Goal: Task Accomplishment & Management: Use online tool/utility

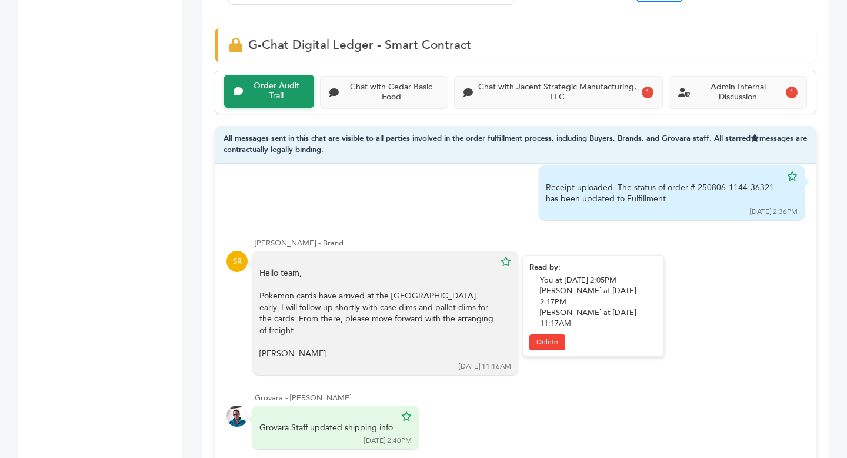
scroll to position [4978, 0]
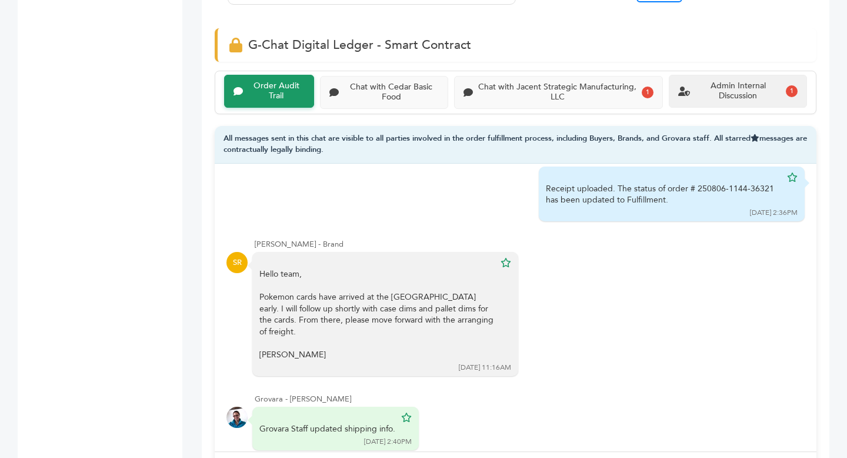
click at [733, 85] on div "Admin Internal Discussion" at bounding box center [738, 91] width 86 height 20
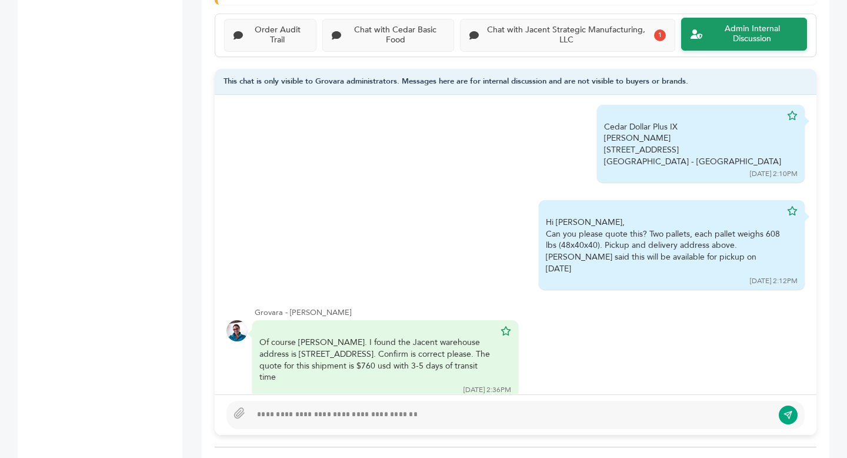
scroll to position [817, 0]
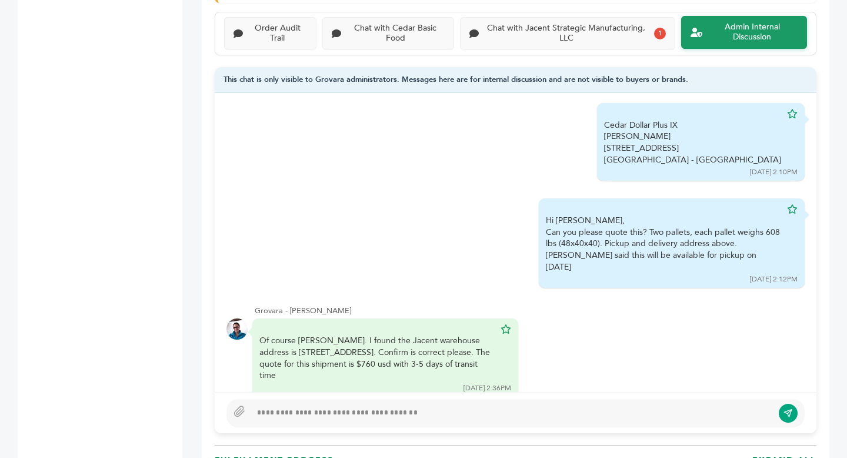
click at [384, 419] on div at bounding box center [512, 413] width 522 height 14
type textarea "**********"
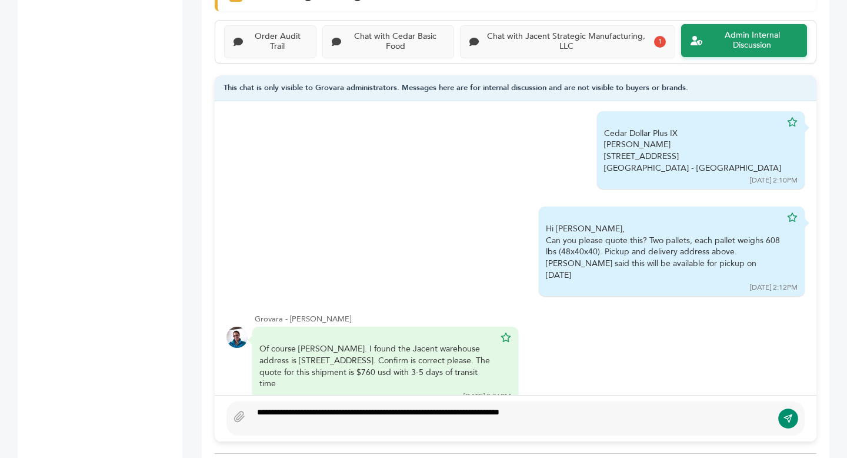
click at [790, 416] on icon "submit" at bounding box center [787, 418] width 9 height 10
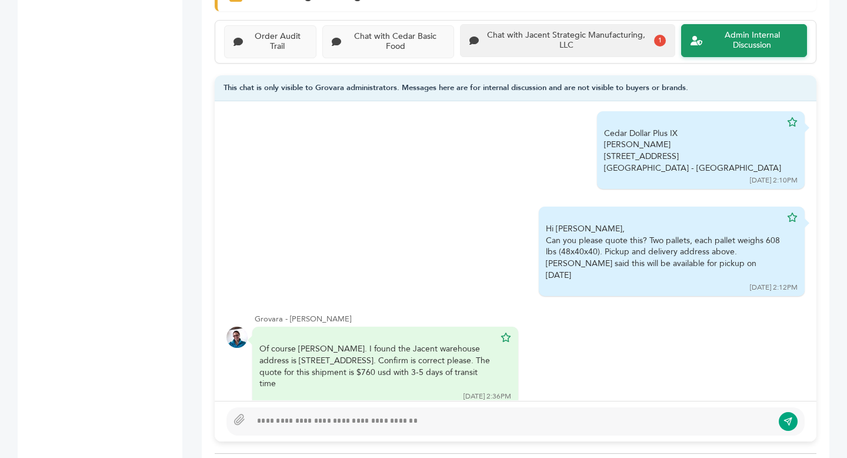
scroll to position [273, 0]
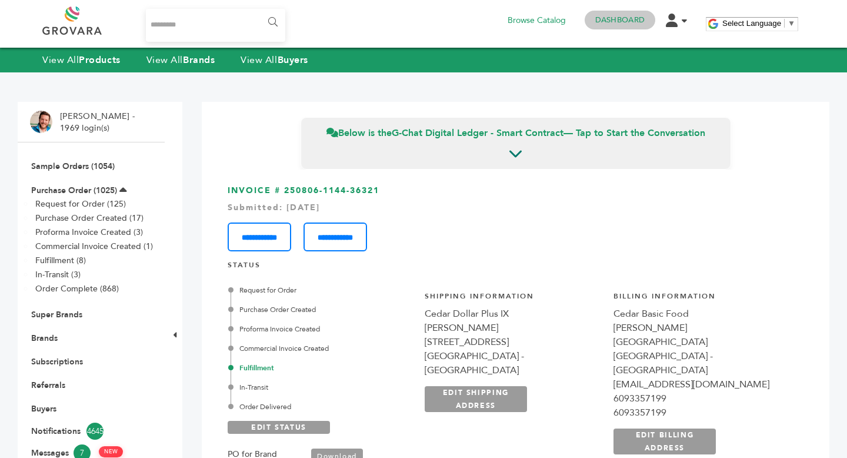
click at [642, 20] on link "Dashboard" at bounding box center [619, 20] width 49 height 11
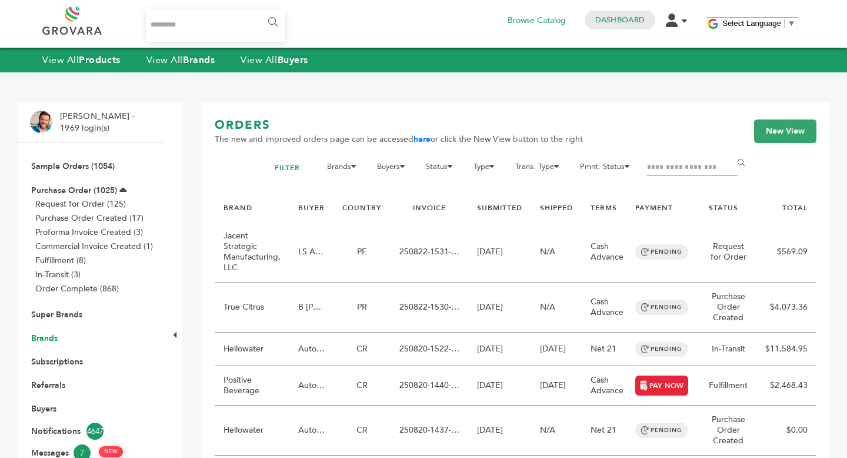
click at [51, 341] on link "Brands" at bounding box center [44, 337] width 26 height 11
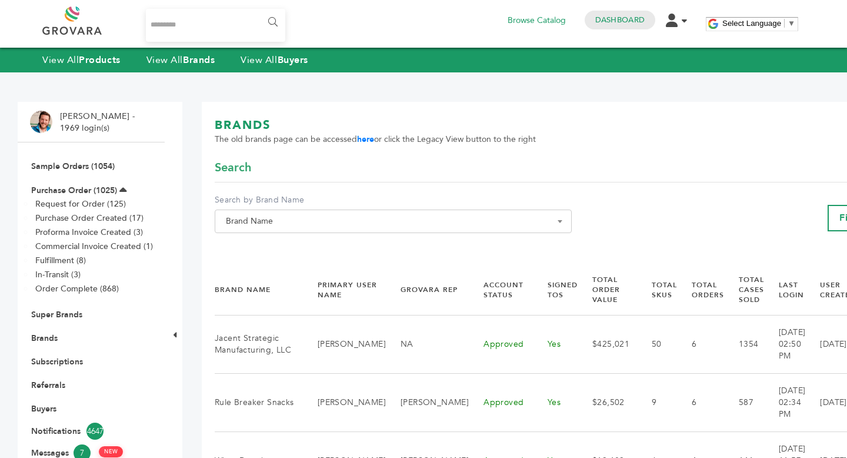
click at [259, 223] on span "Brand Name" at bounding box center [393, 221] width 344 height 16
click at [261, 242] on input "Search" at bounding box center [382, 242] width 328 height 15
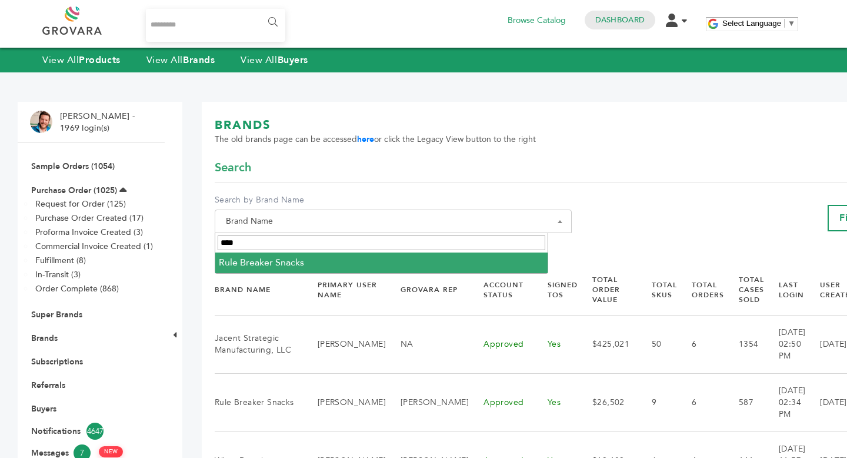
type input "****"
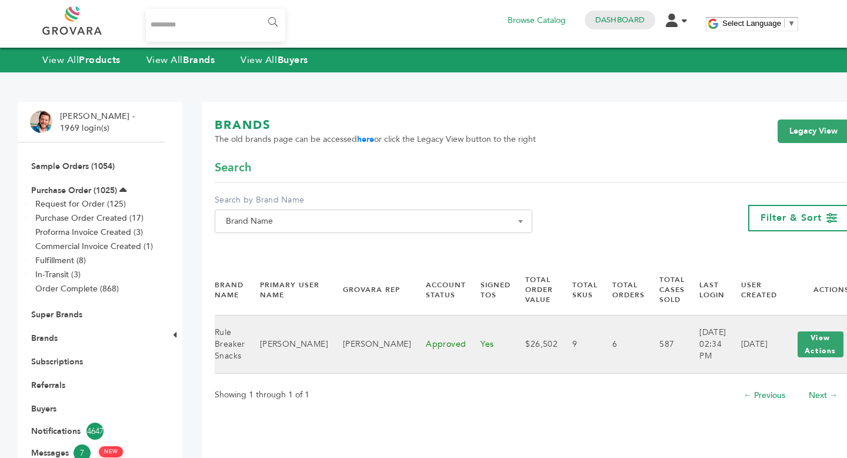
click at [777, 335] on td "View Actions View Login" at bounding box center [813, 344] width 72 height 58
click at [798, 337] on button "View Actions" at bounding box center [821, 344] width 46 height 26
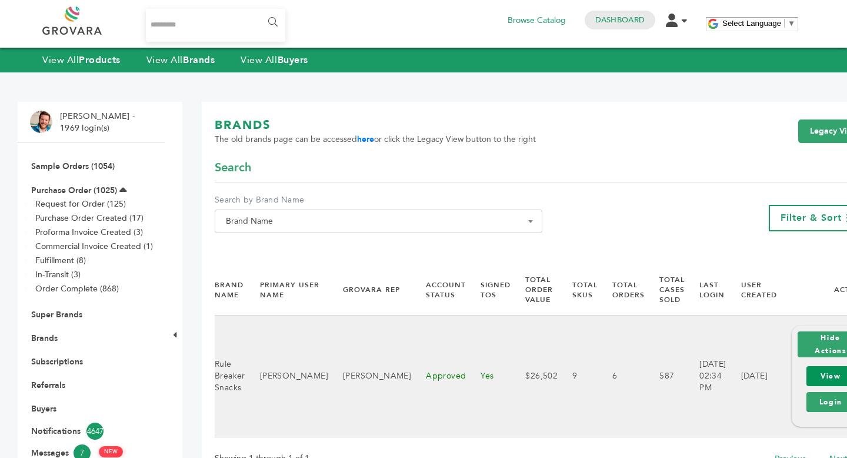
click at [806, 373] on link "View" at bounding box center [830, 376] width 49 height 20
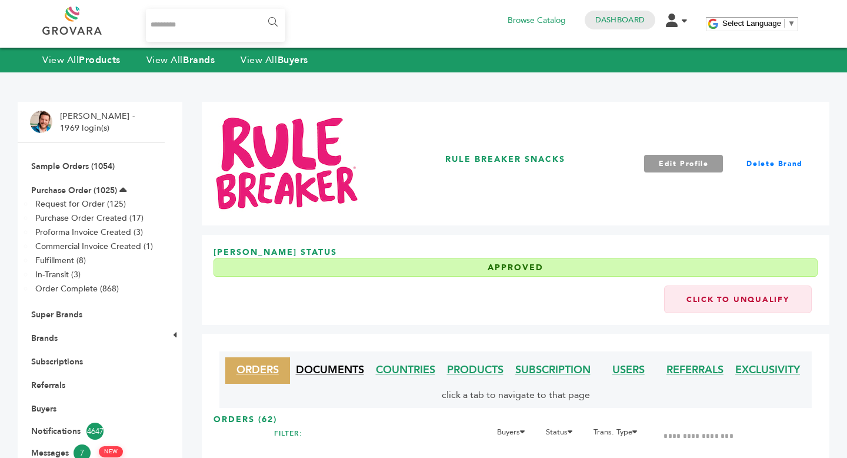
click at [318, 371] on link "DOCUMENTS" at bounding box center [330, 369] width 68 height 15
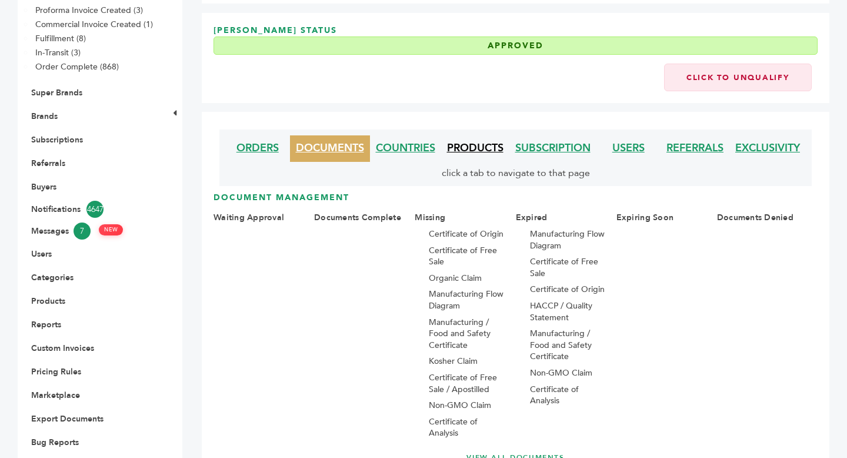
scroll to position [265, 0]
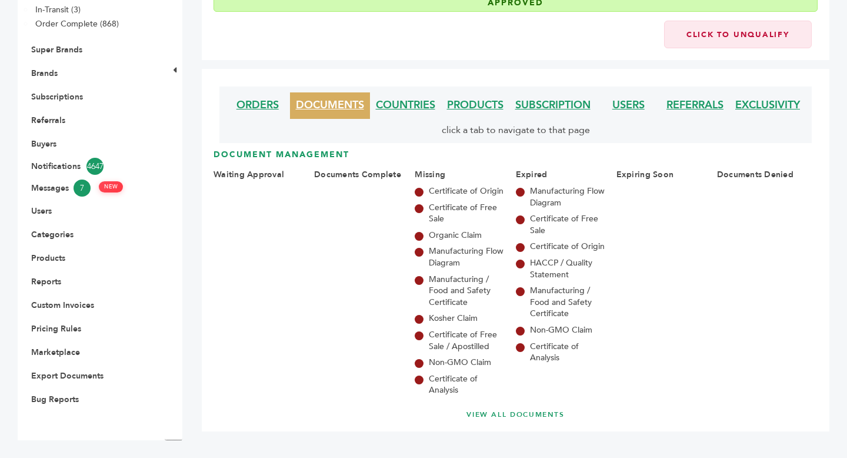
click at [491, 416] on link "VIEW ALL DOCUMENTS" at bounding box center [515, 414] width 557 height 10
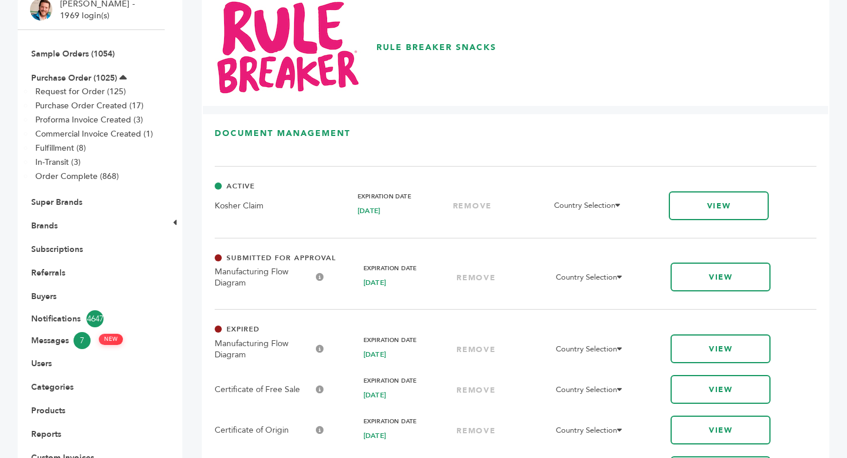
scroll to position [114, 0]
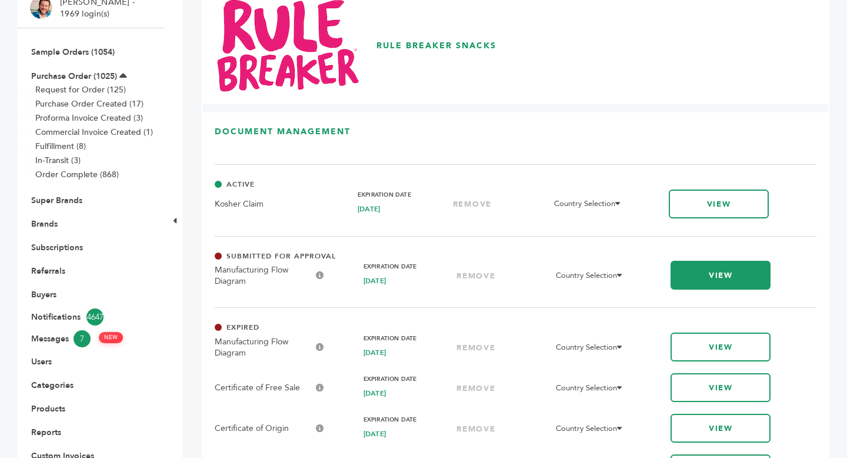
click at [735, 282] on link "VIEW" at bounding box center [720, 275] width 100 height 29
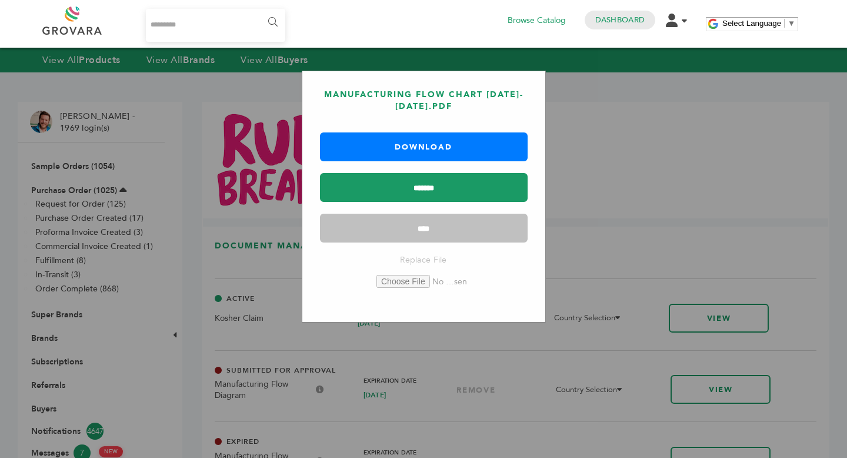
click at [463, 188] on input "*******" at bounding box center [424, 187] width 208 height 29
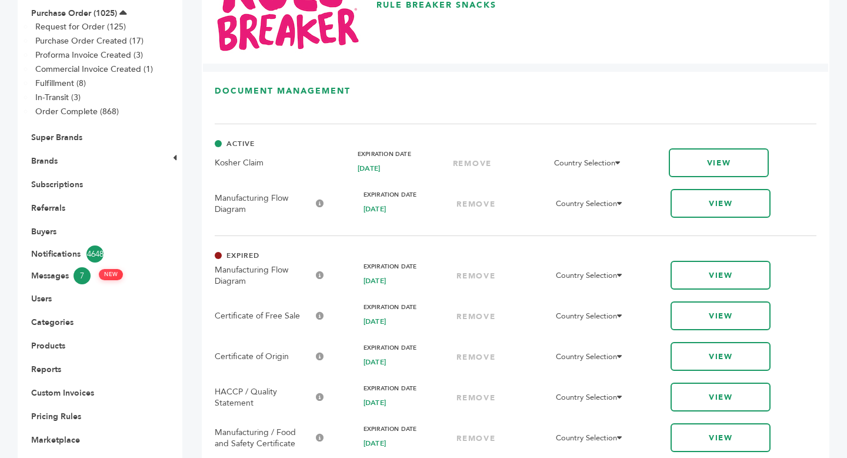
scroll to position [183, 0]
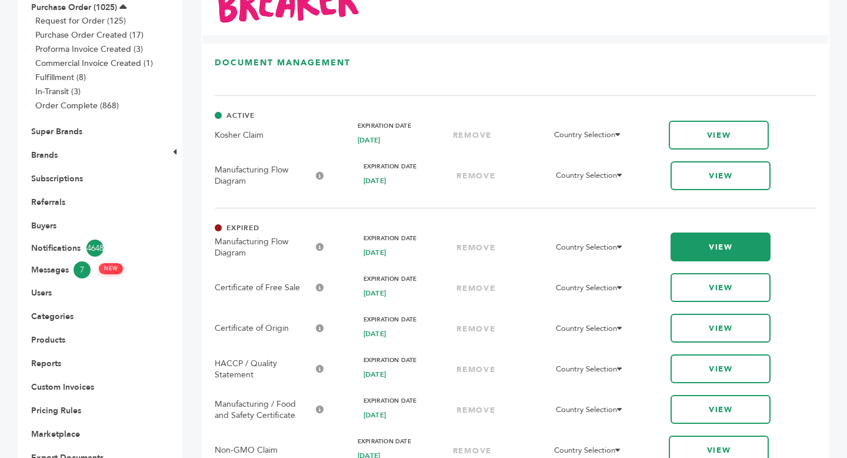
click at [726, 251] on link "VIEW" at bounding box center [720, 246] width 100 height 29
